Goal: Information Seeking & Learning: Learn about a topic

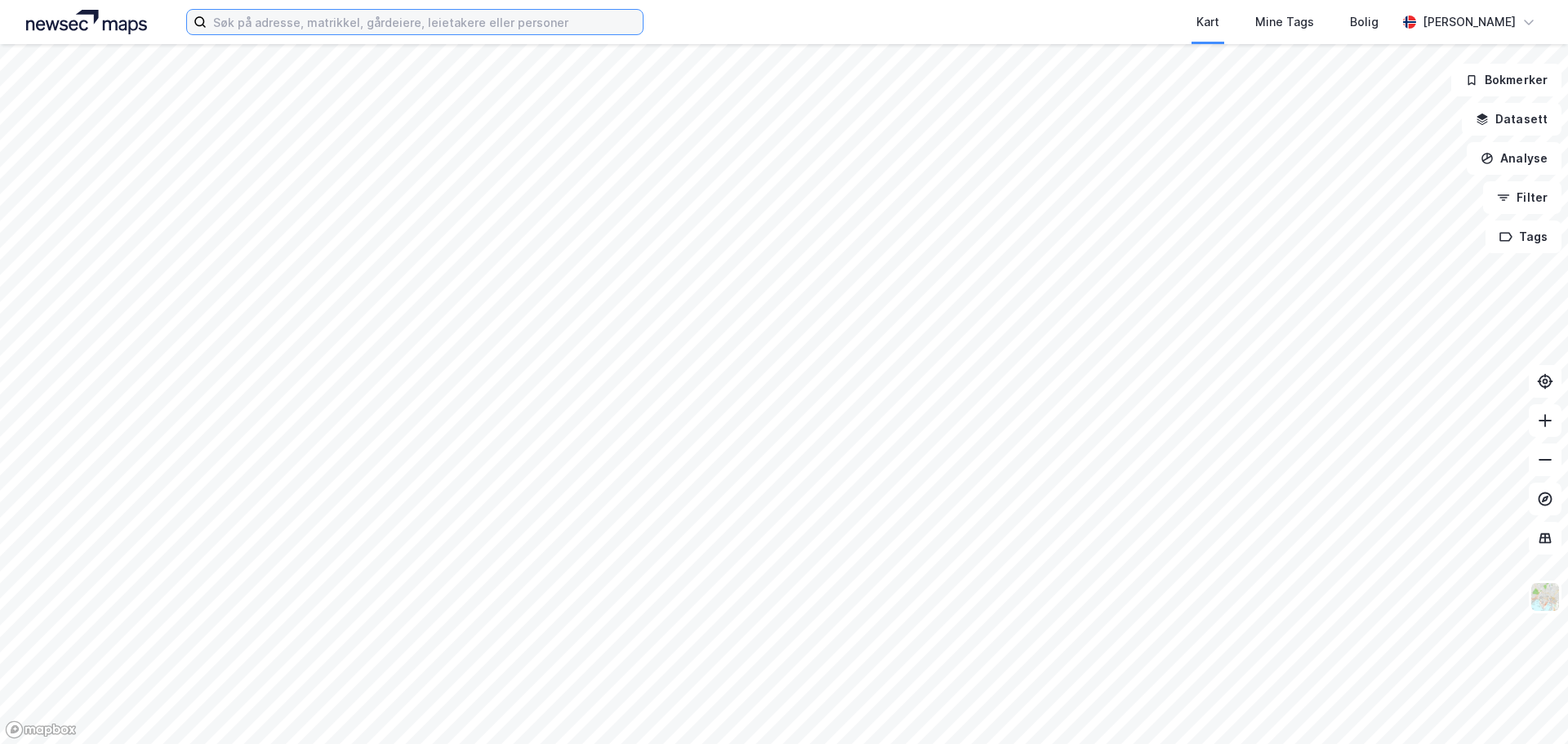
click at [219, 22] on input at bounding box center [424, 22] width 436 height 25
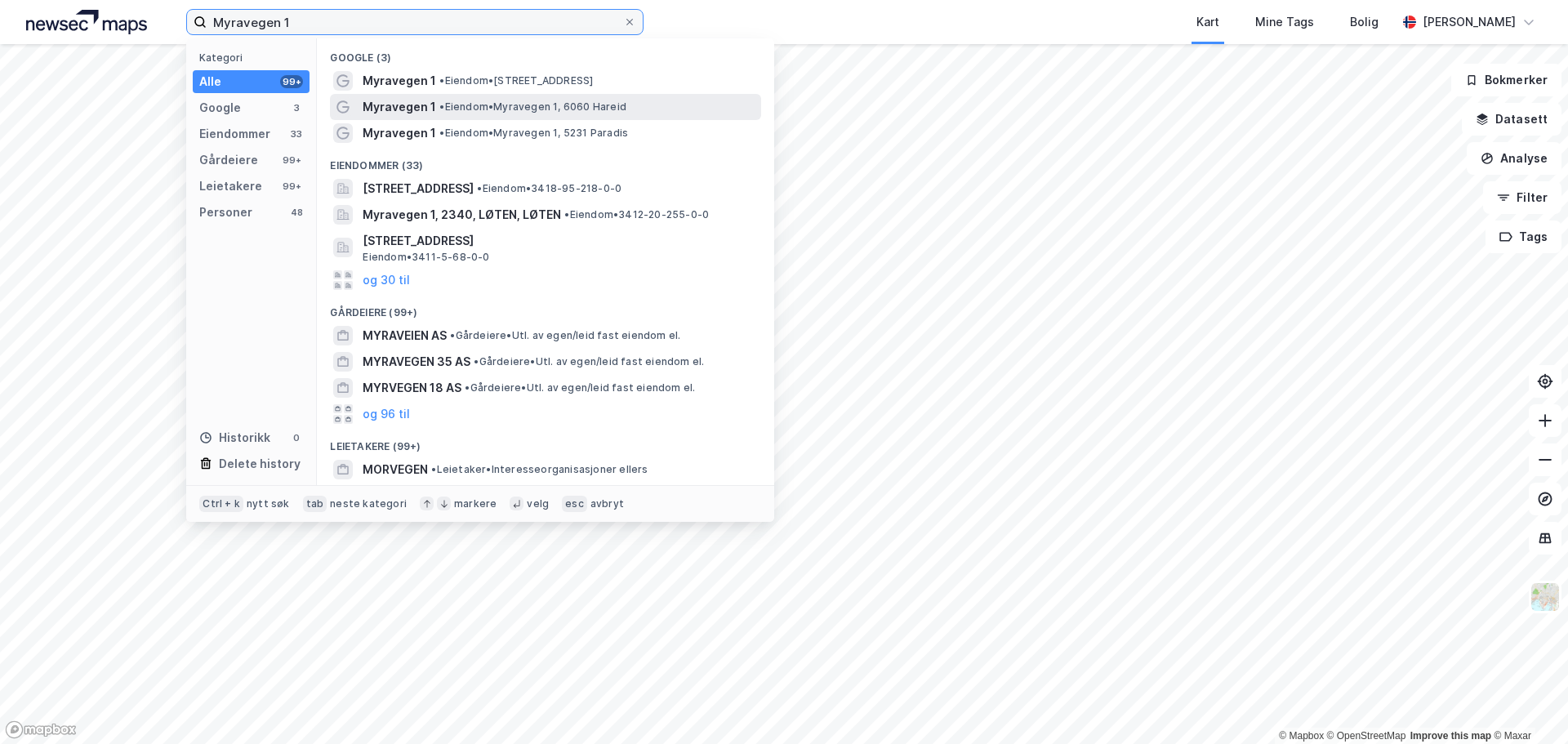
type input "Myravegen 1"
click at [363, 109] on span "Myravegen 1" at bounding box center [399, 107] width 74 height 20
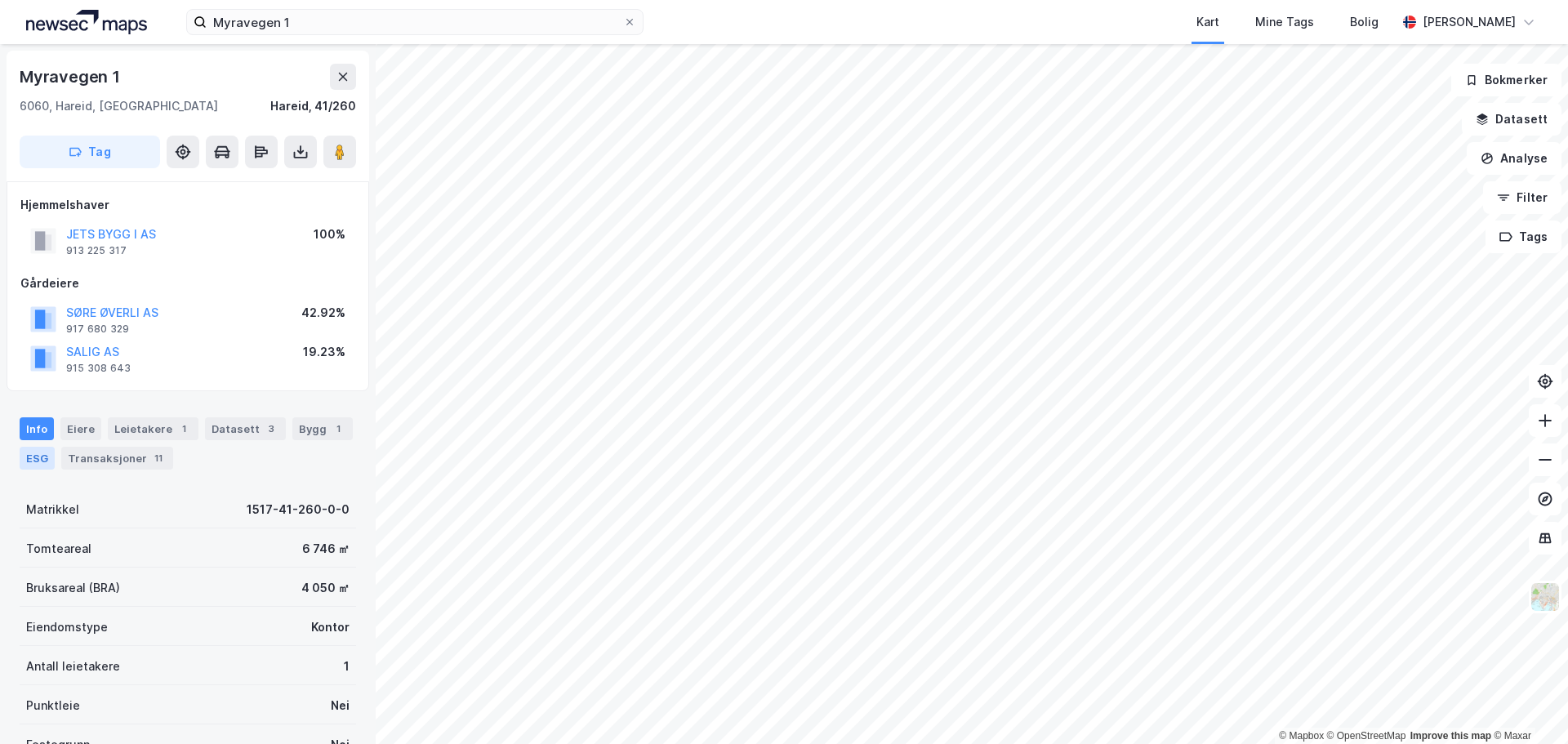
click at [36, 462] on div "ESG" at bounding box center [37, 458] width 35 height 23
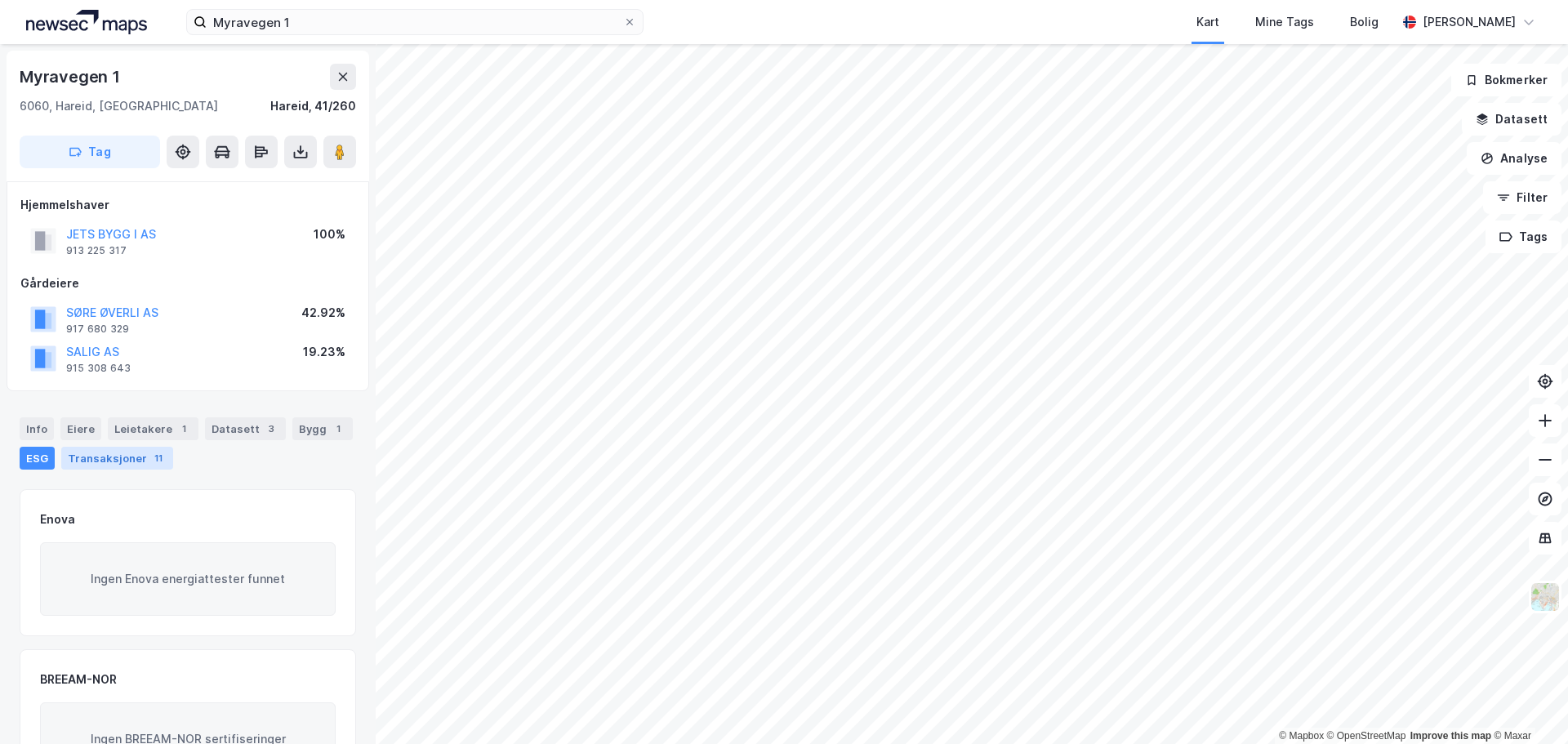
click at [143, 459] on div "Transaksjoner 11" at bounding box center [117, 458] width 112 height 23
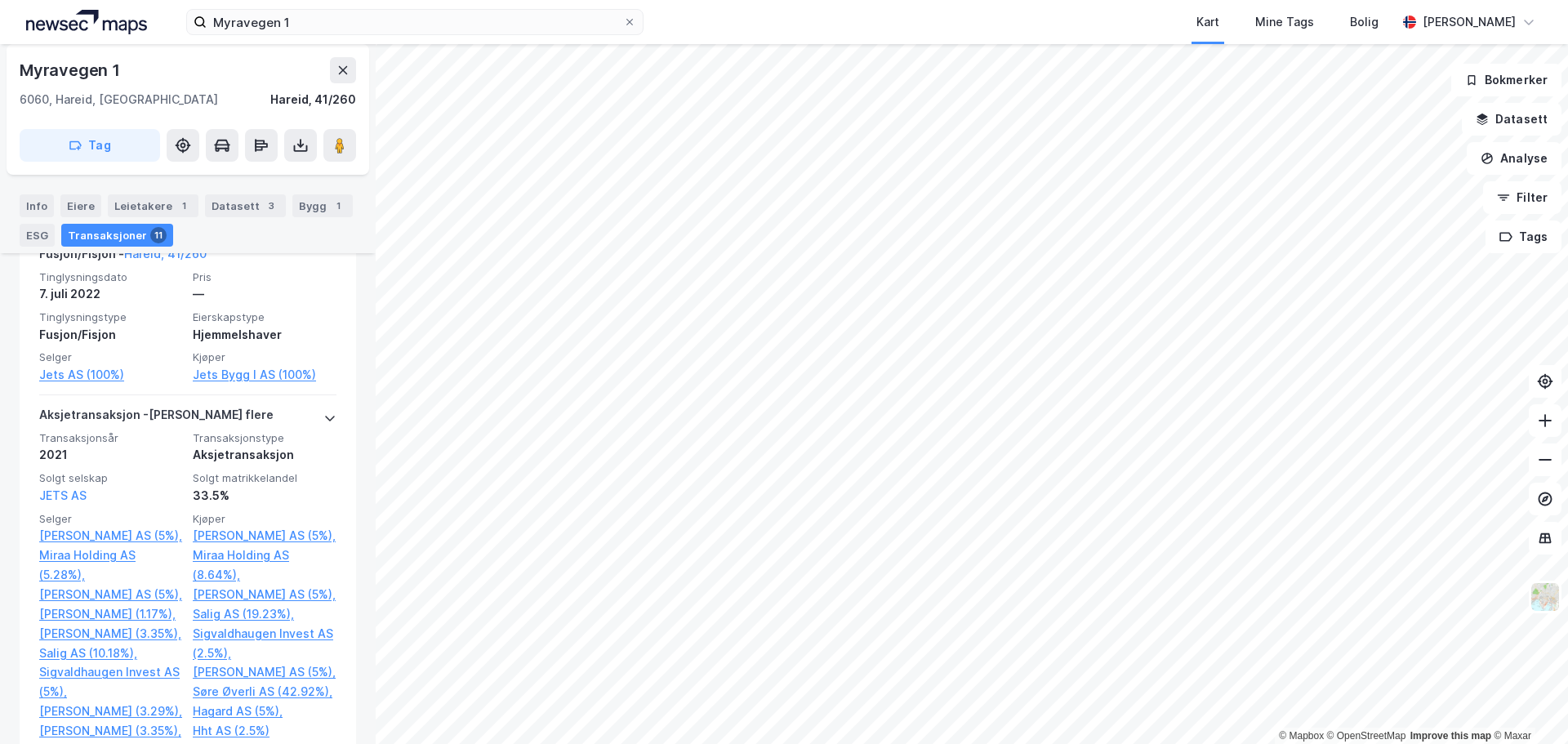
scroll to position [460, 0]
